Goal: Task Accomplishment & Management: Manage account settings

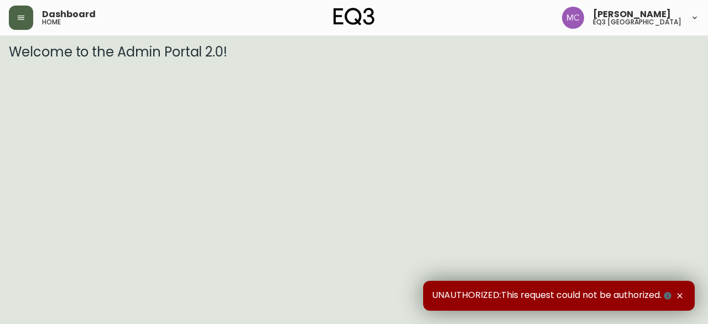
click at [25, 15] on button "button" at bounding box center [21, 18] width 24 height 24
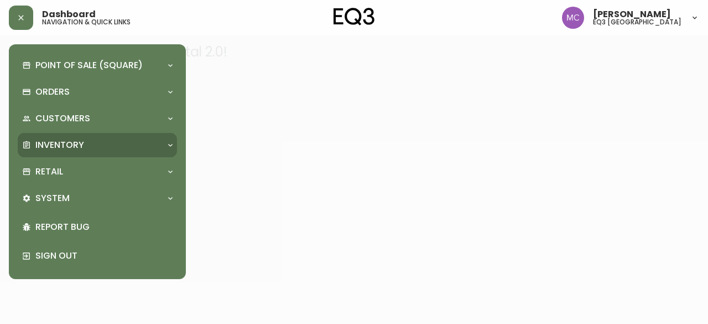
click at [78, 147] on p "Inventory" at bounding box center [59, 145] width 49 height 12
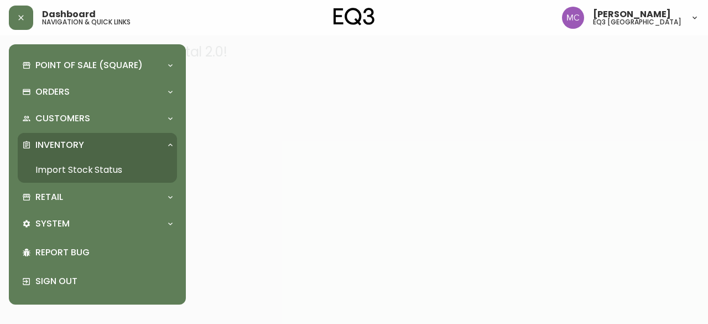
click at [83, 165] on link "Import Stock Status" at bounding box center [97, 169] width 159 height 25
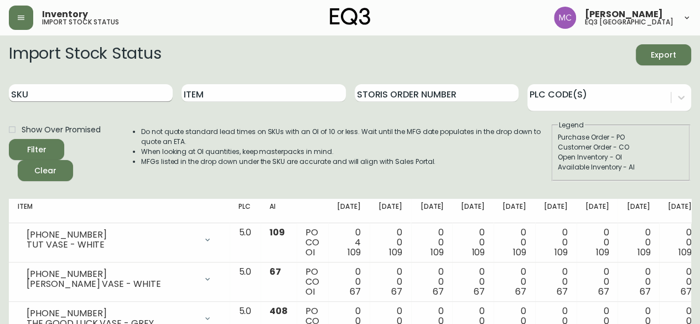
click at [54, 95] on input "SKU" at bounding box center [91, 93] width 164 height 18
paste input "1021914178"
type input "1021914178"
click at [9, 139] on button "Filter" at bounding box center [36, 149] width 55 height 21
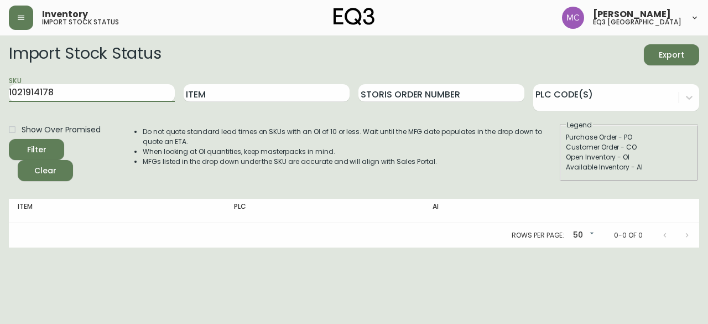
drag, startPoint x: 74, startPoint y: 98, endPoint x: 0, endPoint y: 97, distance: 73.6
click at [0, 97] on main "Import Stock Status Export SKU 1021914178 Item Storis Order Number PLC Code(s) …" at bounding box center [354, 141] width 708 height 212
type input "\"
click at [91, 93] on input "SKU" at bounding box center [92, 93] width 166 height 18
paste input "3020-133-0-A"
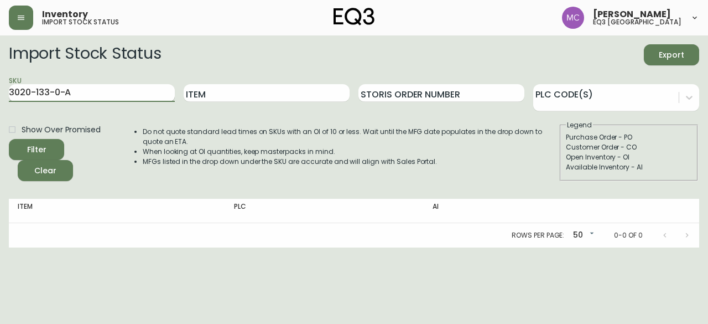
click at [91, 93] on input "3020-133-0-A" at bounding box center [92, 93] width 166 height 18
type input "3020-133-0-A"
click at [9, 139] on button "Filter" at bounding box center [36, 149] width 55 height 21
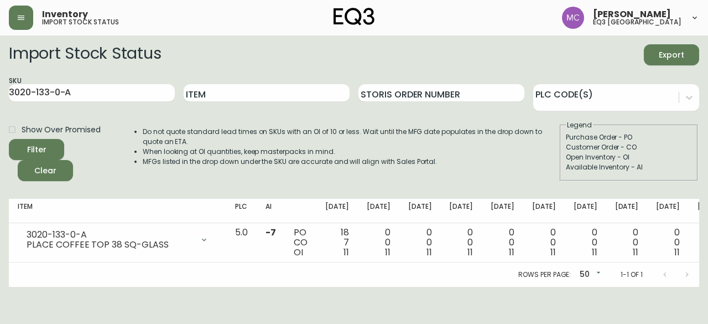
click at [0, 201] on main "Import Stock Status Export SKU 3020-133-0-A Item Storis Order Number PLC Code(s…" at bounding box center [354, 160] width 708 height 251
click at [27, 23] on button "button" at bounding box center [21, 18] width 24 height 24
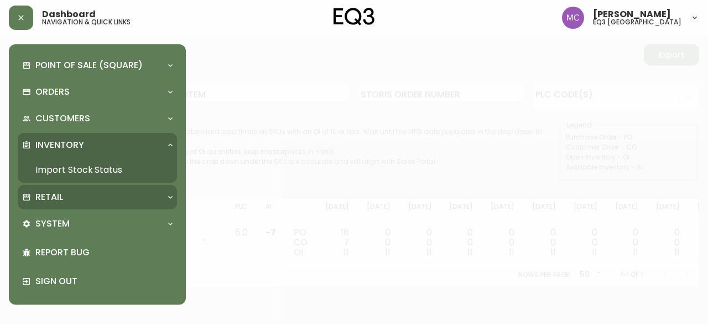
click at [45, 192] on p "Retail" at bounding box center [49, 197] width 28 height 12
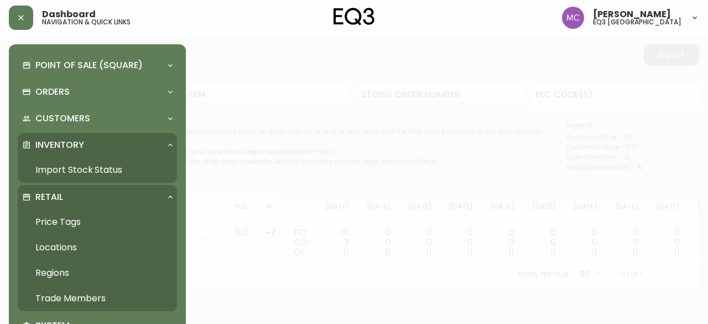
click at [75, 296] on link "Trade Members" at bounding box center [97, 297] width 159 height 25
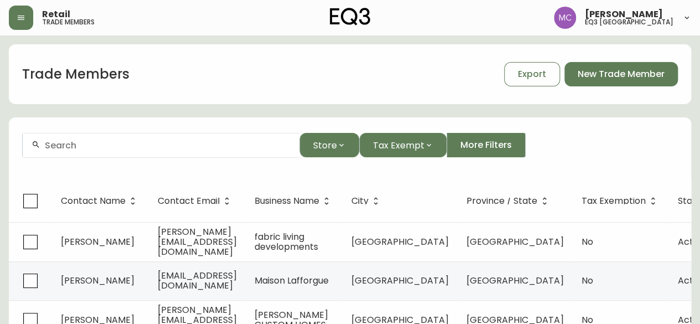
click at [121, 141] on input "text" at bounding box center [168, 145] width 246 height 11
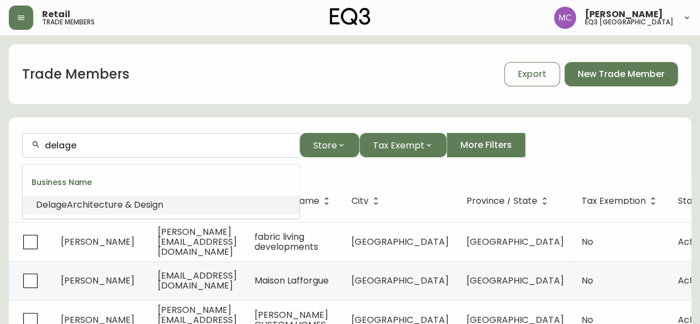
click at [116, 204] on span "Architecture & Design" at bounding box center [115, 204] width 96 height 13
type input "Delage Architecture & Design"
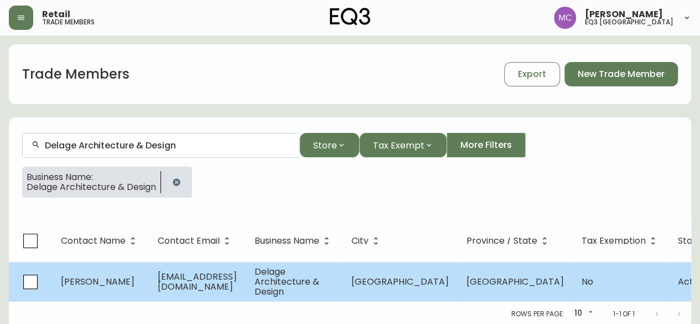
click at [86, 283] on span "[PERSON_NAME]" at bounding box center [98, 281] width 74 height 13
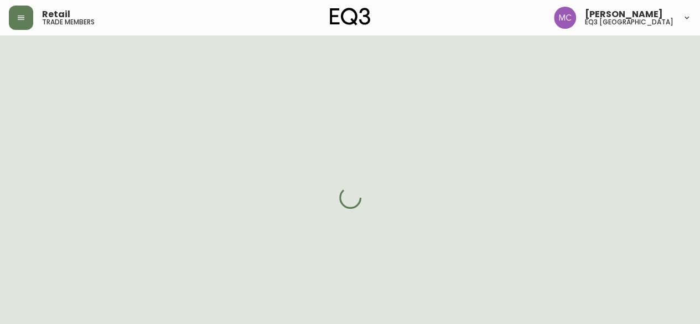
select select "BC"
select select "CA"
select select "CA_EN"
select select "Other"
select select "Architect"
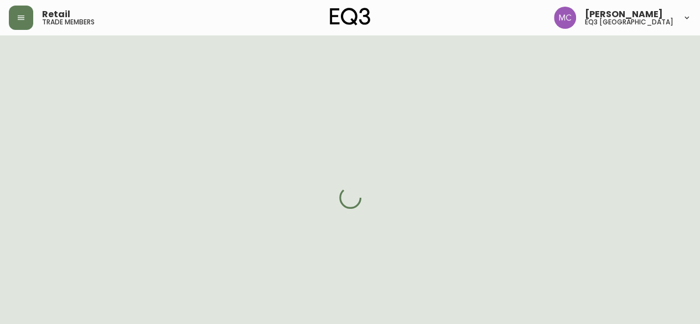
select select "cjw10z96p001r6gs00juufhhe"
select select "false"
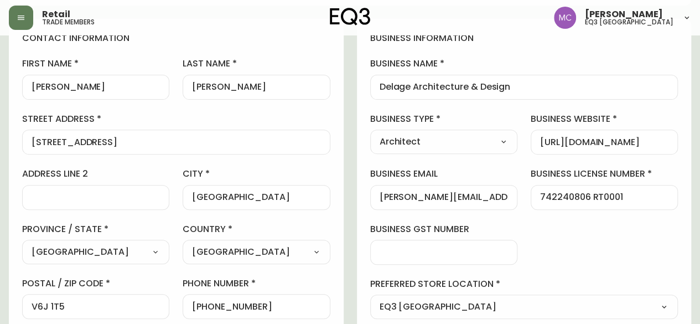
scroll to position [166, 0]
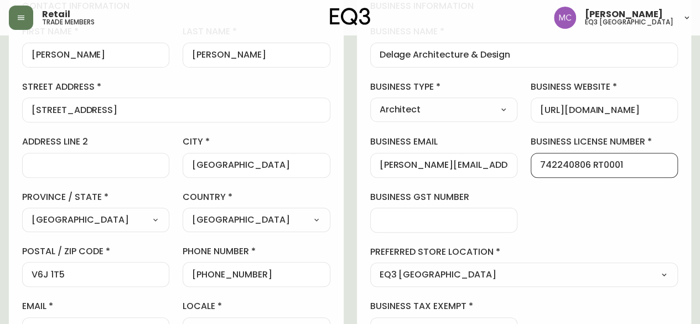
drag, startPoint x: 624, startPoint y: 164, endPoint x: 539, endPoint y: 162, distance: 85.2
click at [540, 162] on input "742240806 RT0001" at bounding box center [604, 165] width 128 height 11
click at [607, 168] on input "742240806 RT0001" at bounding box center [604, 165] width 128 height 11
drag, startPoint x: 586, startPoint y: 162, endPoint x: 493, endPoint y: 152, distance: 93.5
click at [493, 152] on div "business information business name Delage Architecture & Design business type A…" at bounding box center [524, 171] width 335 height 368
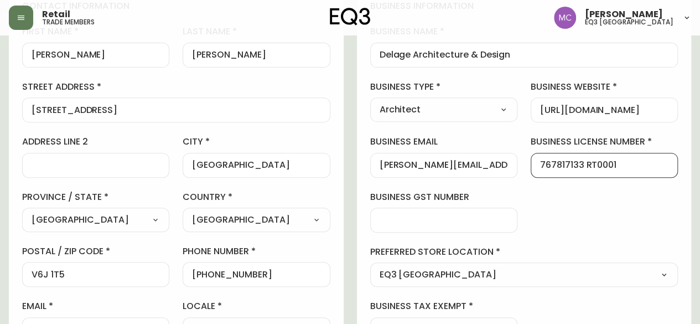
type input "767817133 RT0001"
click at [553, 199] on div "business information business name Delage Architecture & Design business type A…" at bounding box center [524, 171] width 335 height 368
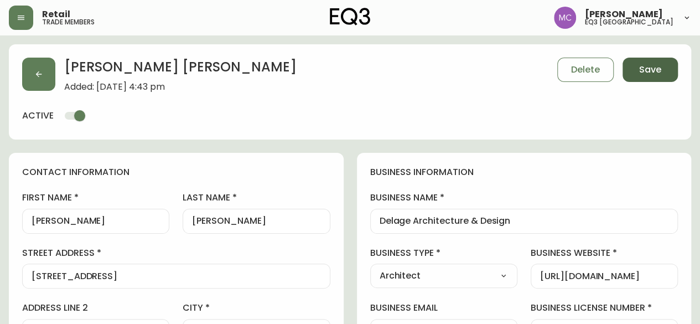
click at [653, 77] on button "Save" at bounding box center [649, 70] width 55 height 24
select select
type input "Other"
select select "Other"
